Goal: Information Seeking & Learning: Learn about a topic

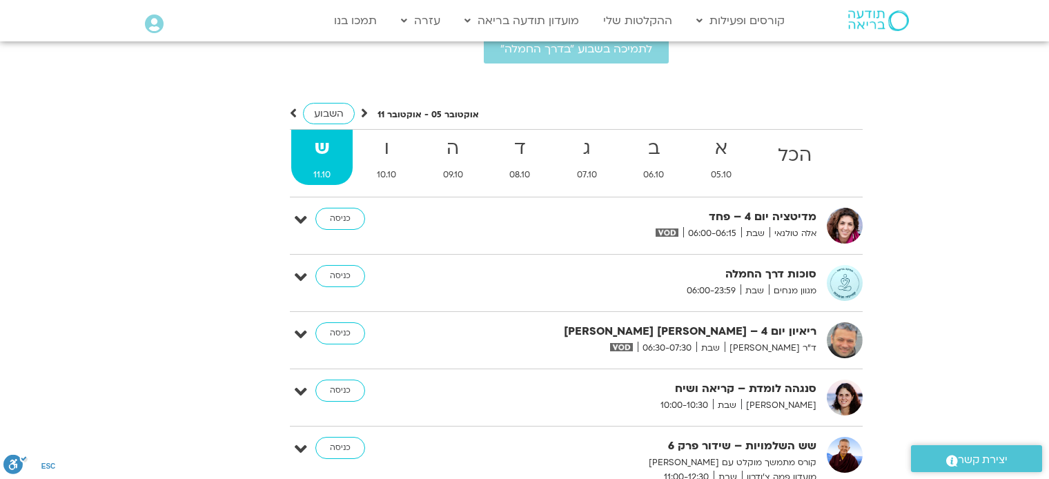
scroll to position [5022, 0]
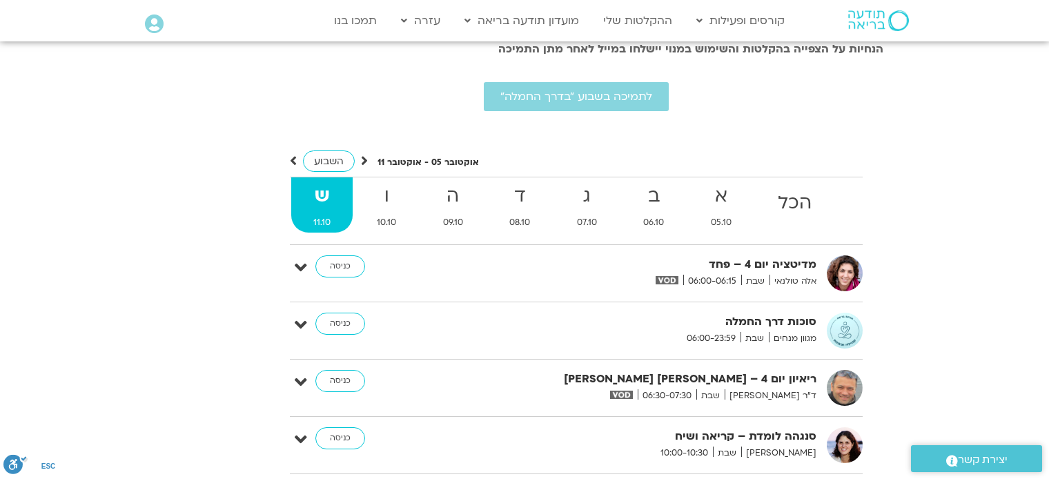
type input "2817.733333"
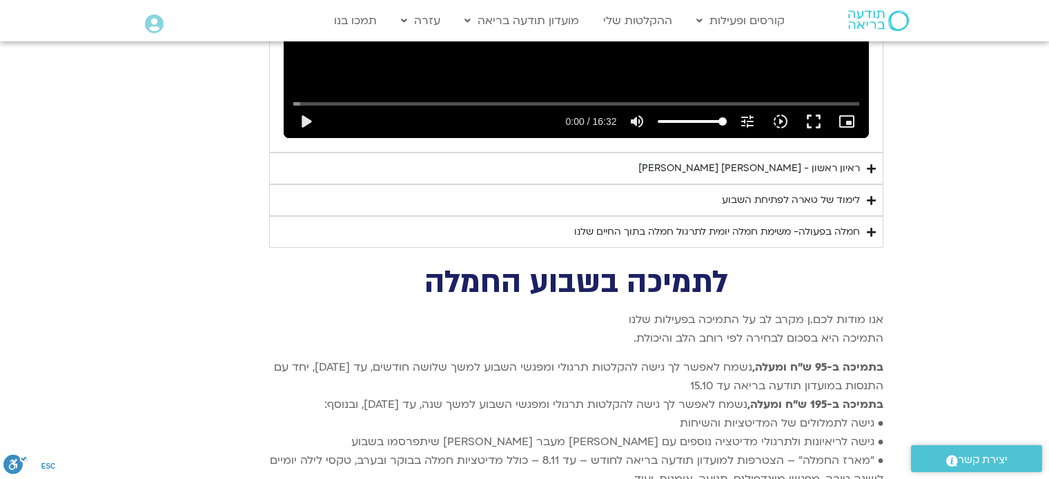
scroll to position [3381, 0]
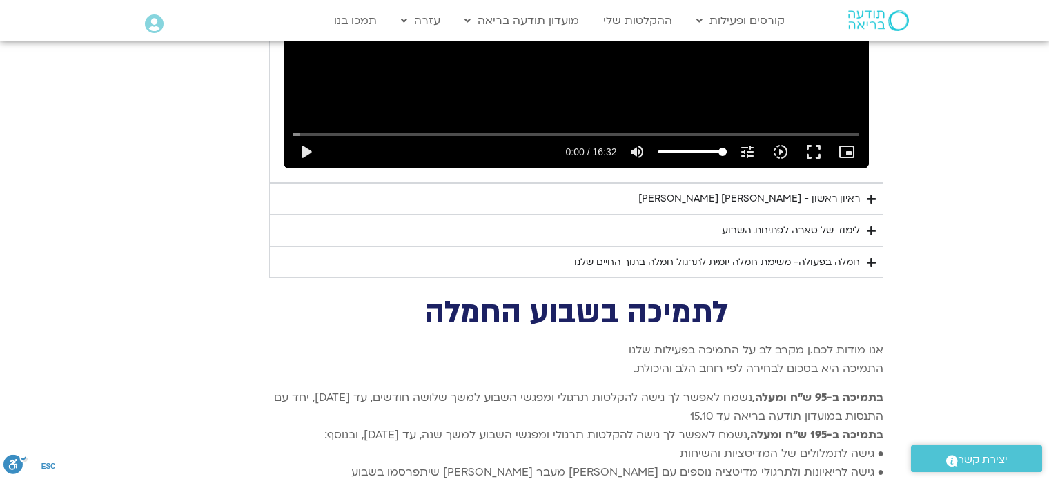
click at [782, 222] on div "לימוד של טארה לפתיחת השבוע" at bounding box center [791, 230] width 138 height 17
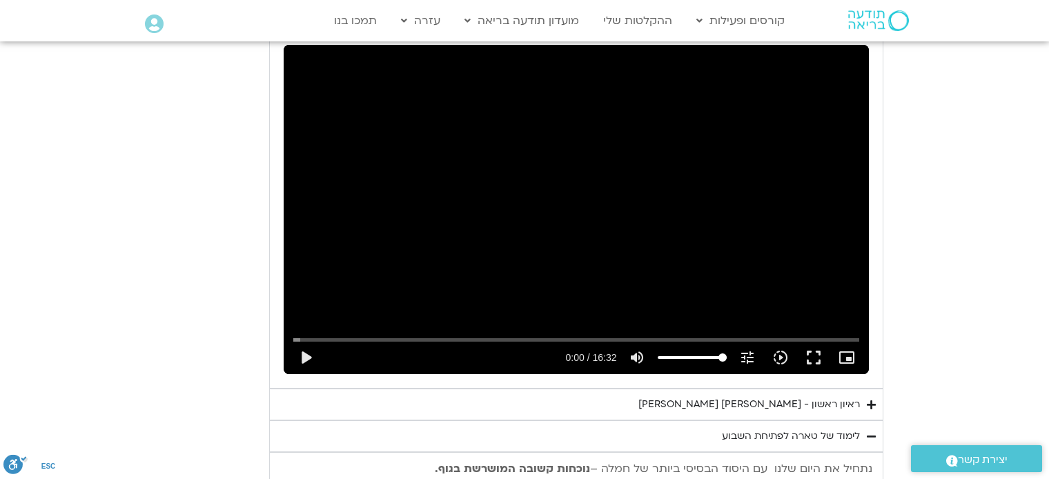
scroll to position [3174, 0]
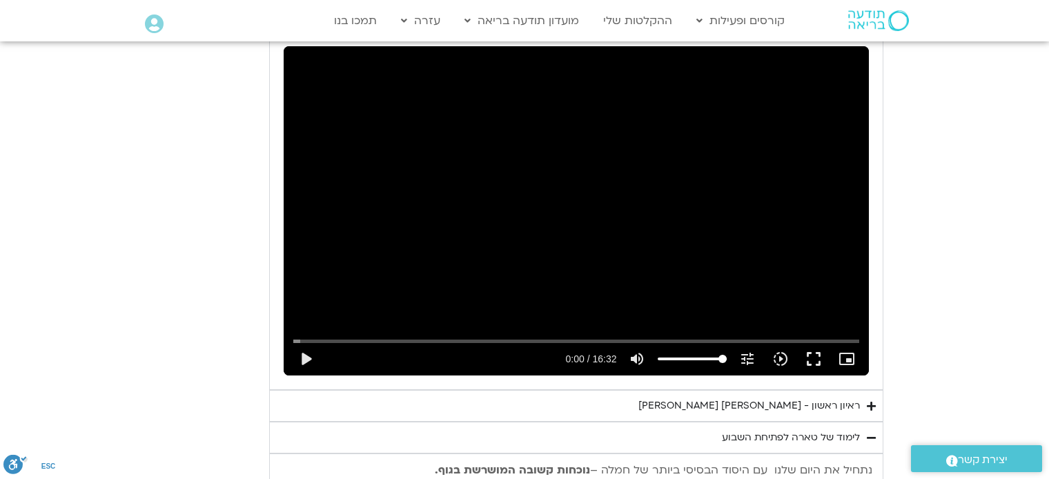
click at [767, 397] on div "ראיון ראשון - [PERSON_NAME] [PERSON_NAME]" at bounding box center [748, 405] width 221 height 17
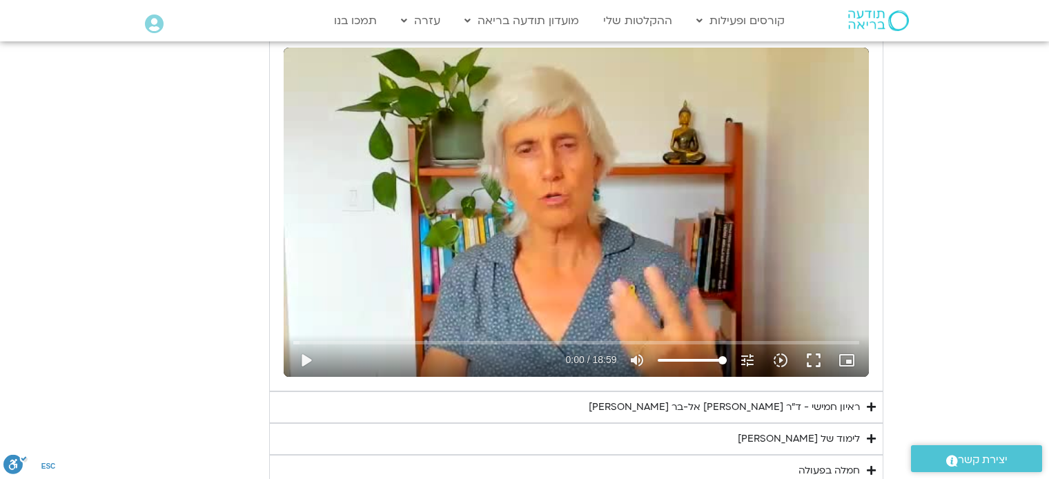
scroll to position [690, 0]
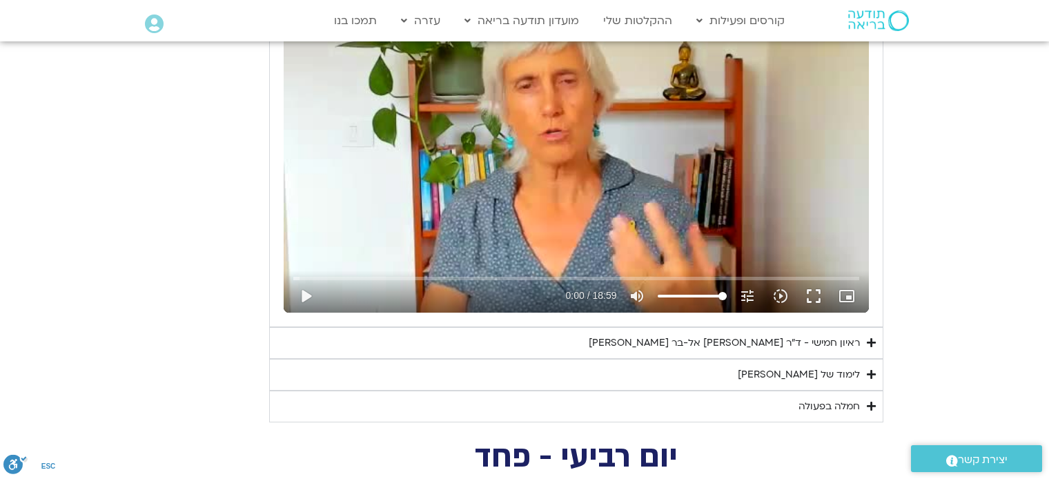
click at [772, 344] on div "ראיון חמישי - ד"ר אסף סטי אל-בר ודנה ברגר" at bounding box center [723, 343] width 271 height 17
